Goal: Task Accomplishment & Management: Manage account settings

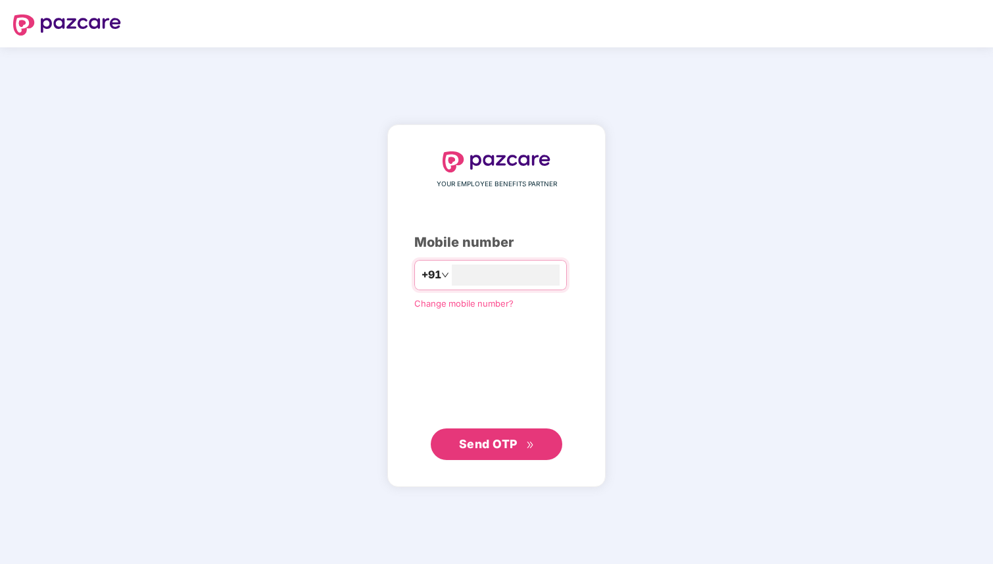
type input "*"
type input "**********"
